Goal: Task Accomplishment & Management: Manage account settings

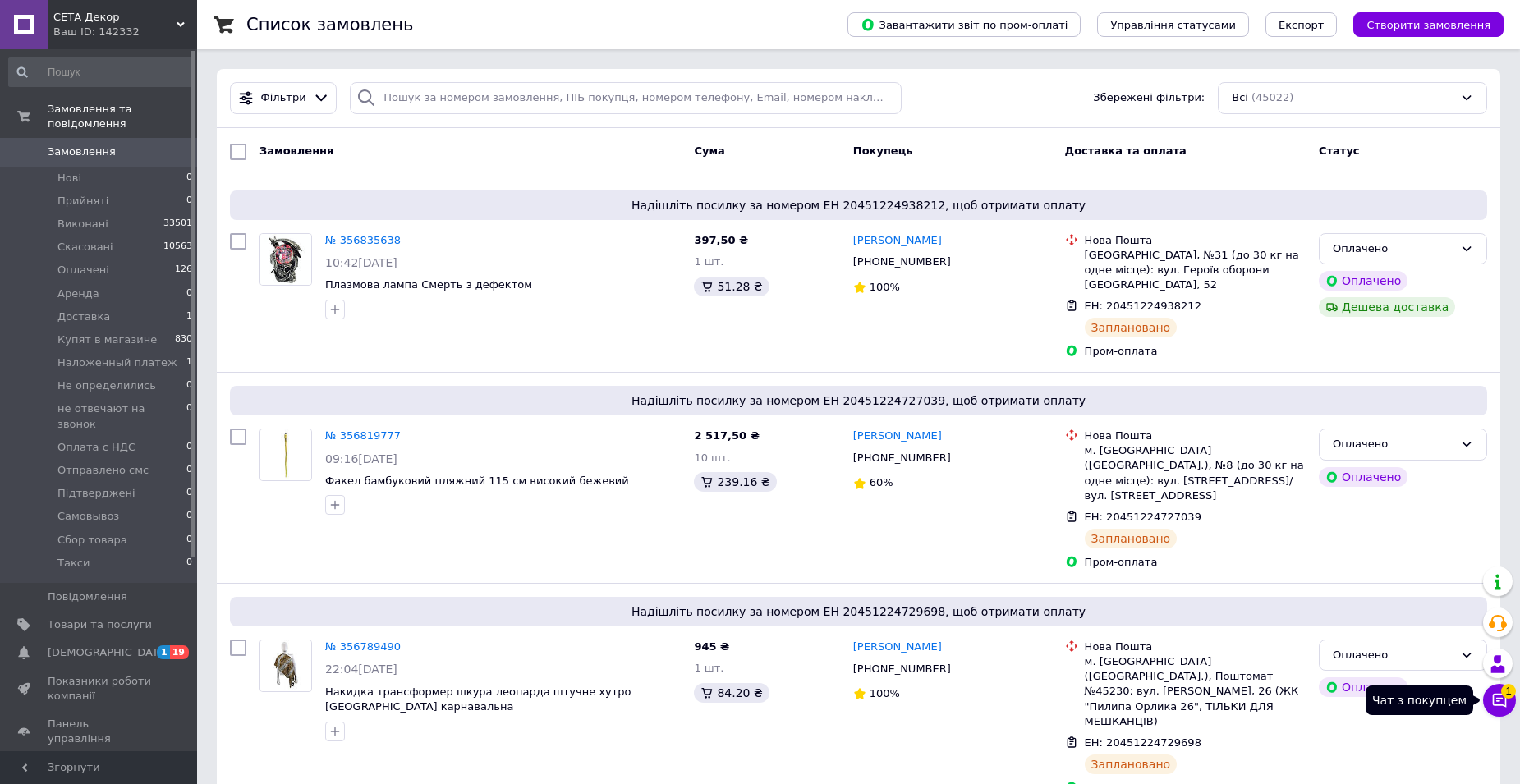
click at [1508, 699] on button "Чат з покупцем 1" at bounding box center [1500, 700] width 33 height 33
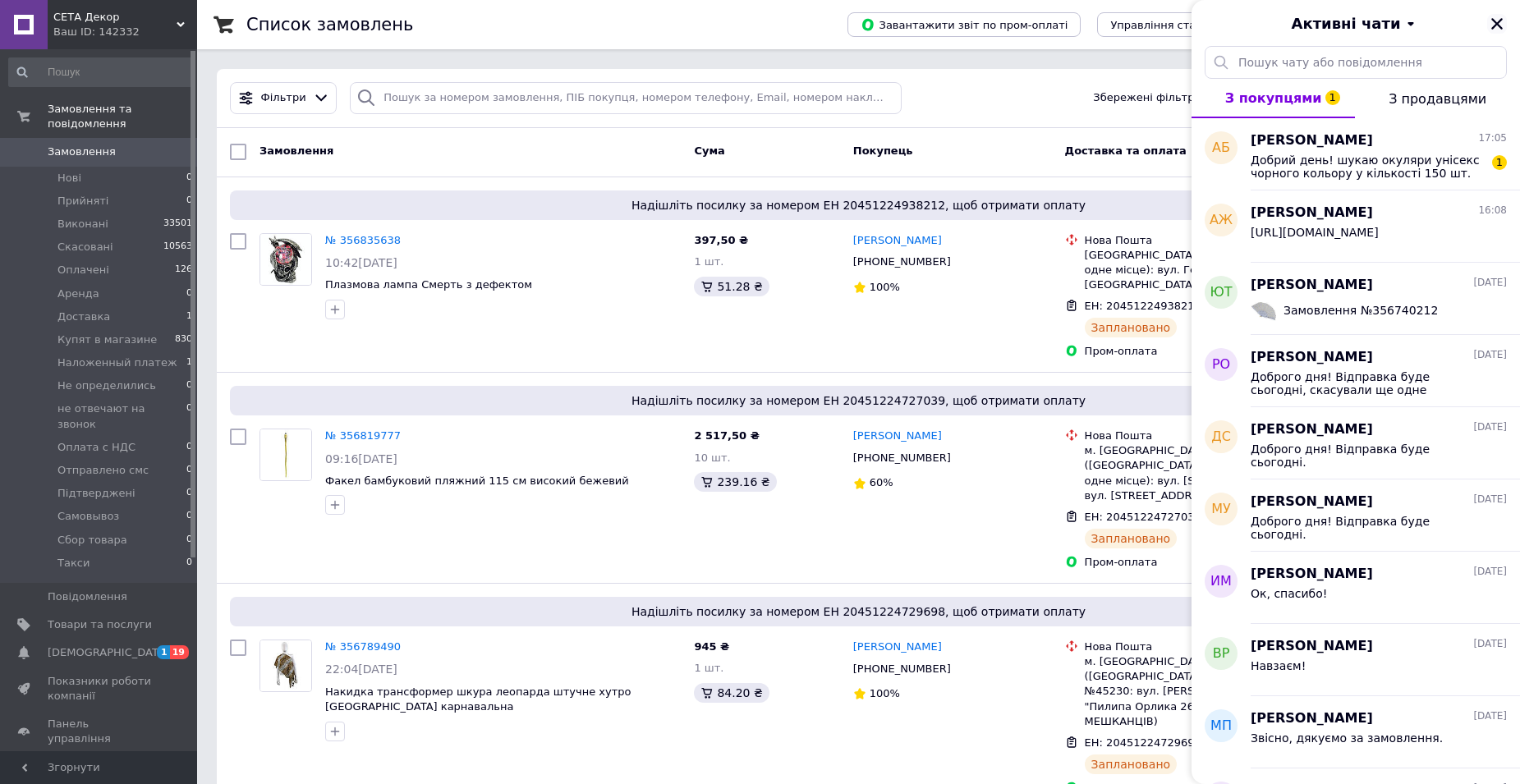
click at [1502, 22] on icon "Закрити" at bounding box center [1497, 24] width 15 height 15
